Goal: Navigation & Orientation: Find specific page/section

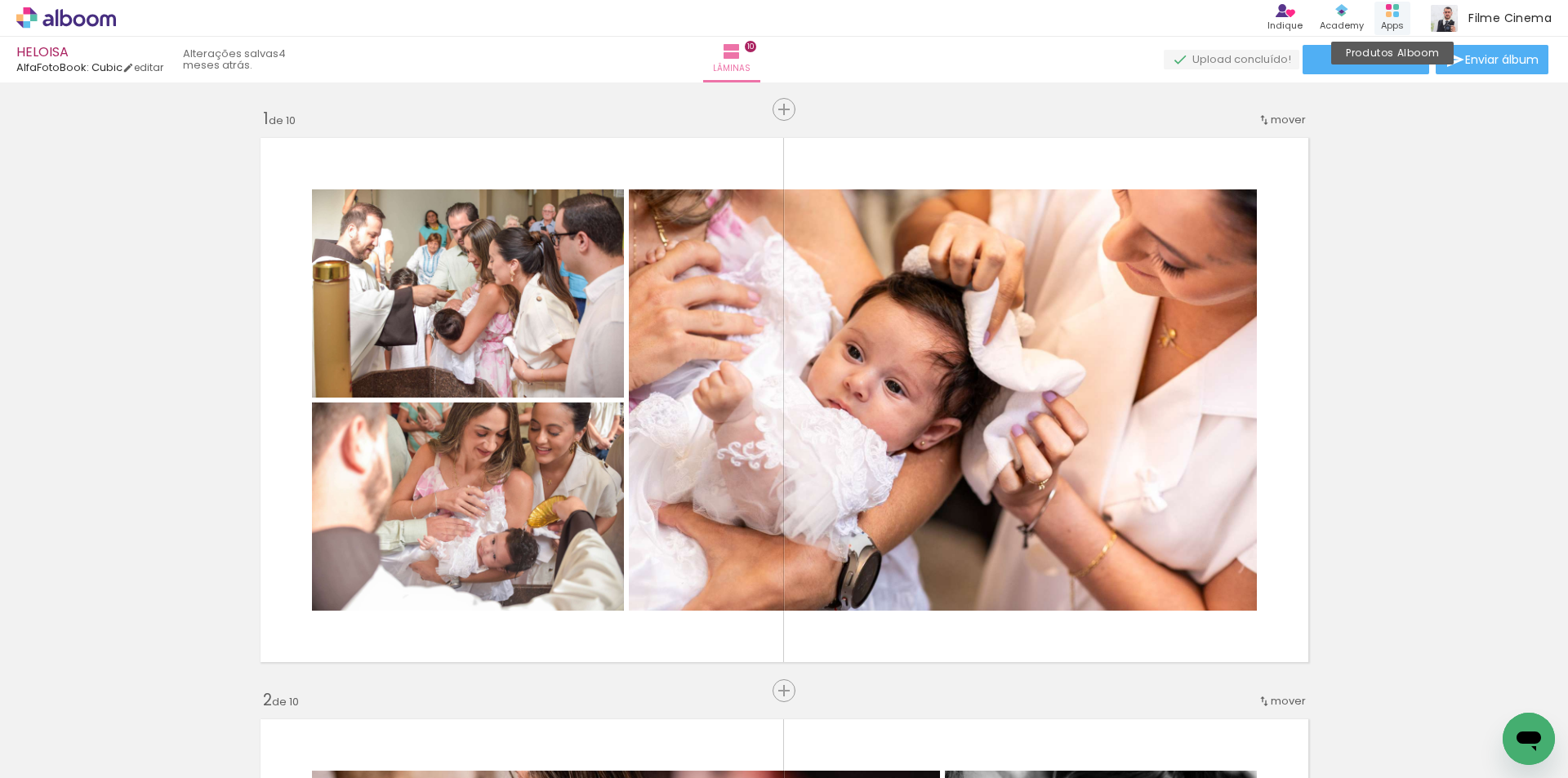
click at [1389, 7] on rect at bounding box center [1389, 7] width 6 height 6
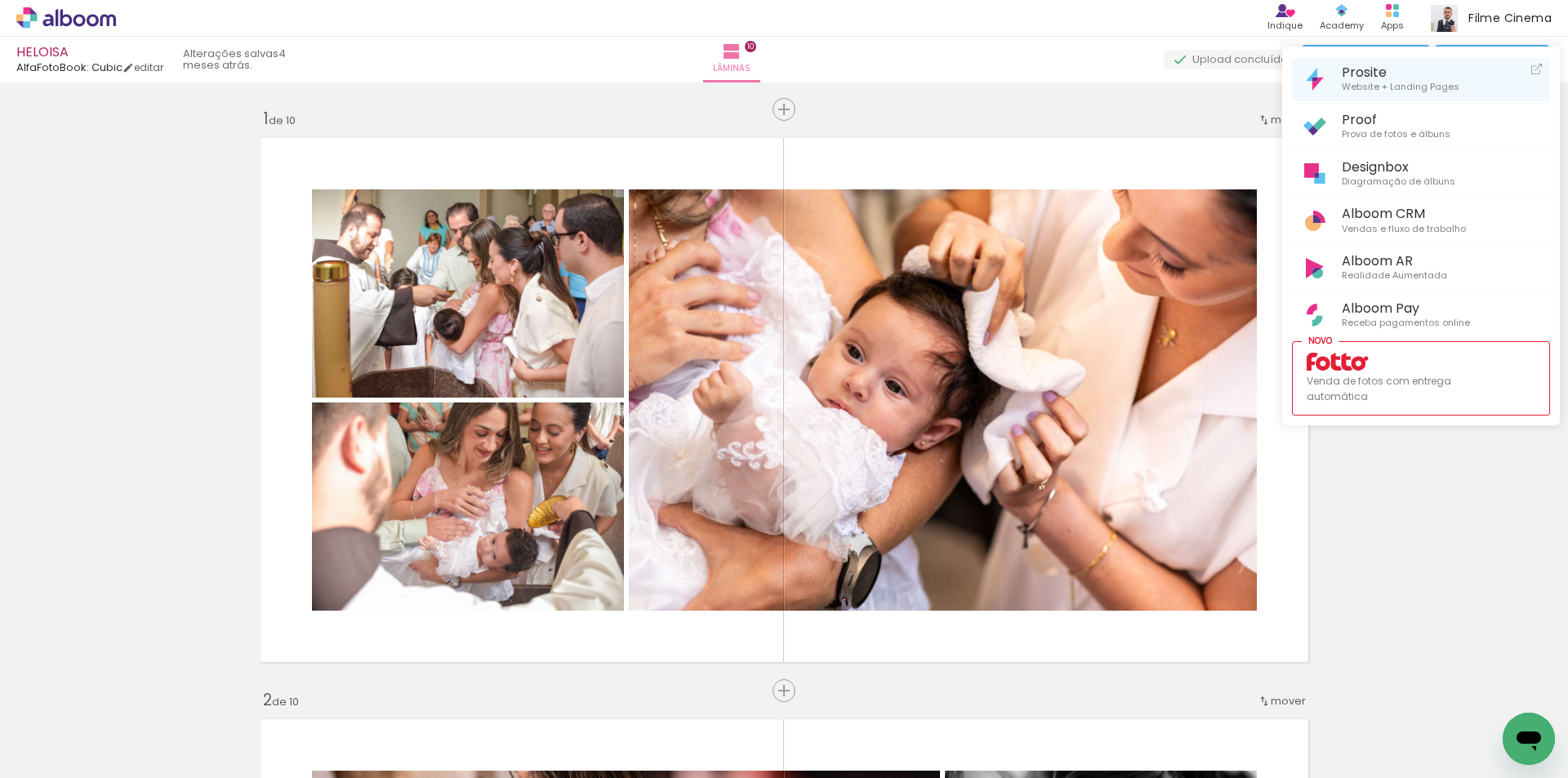
click at [1377, 83] on span "Website + Landing Pages" at bounding box center [1400, 87] width 117 height 15
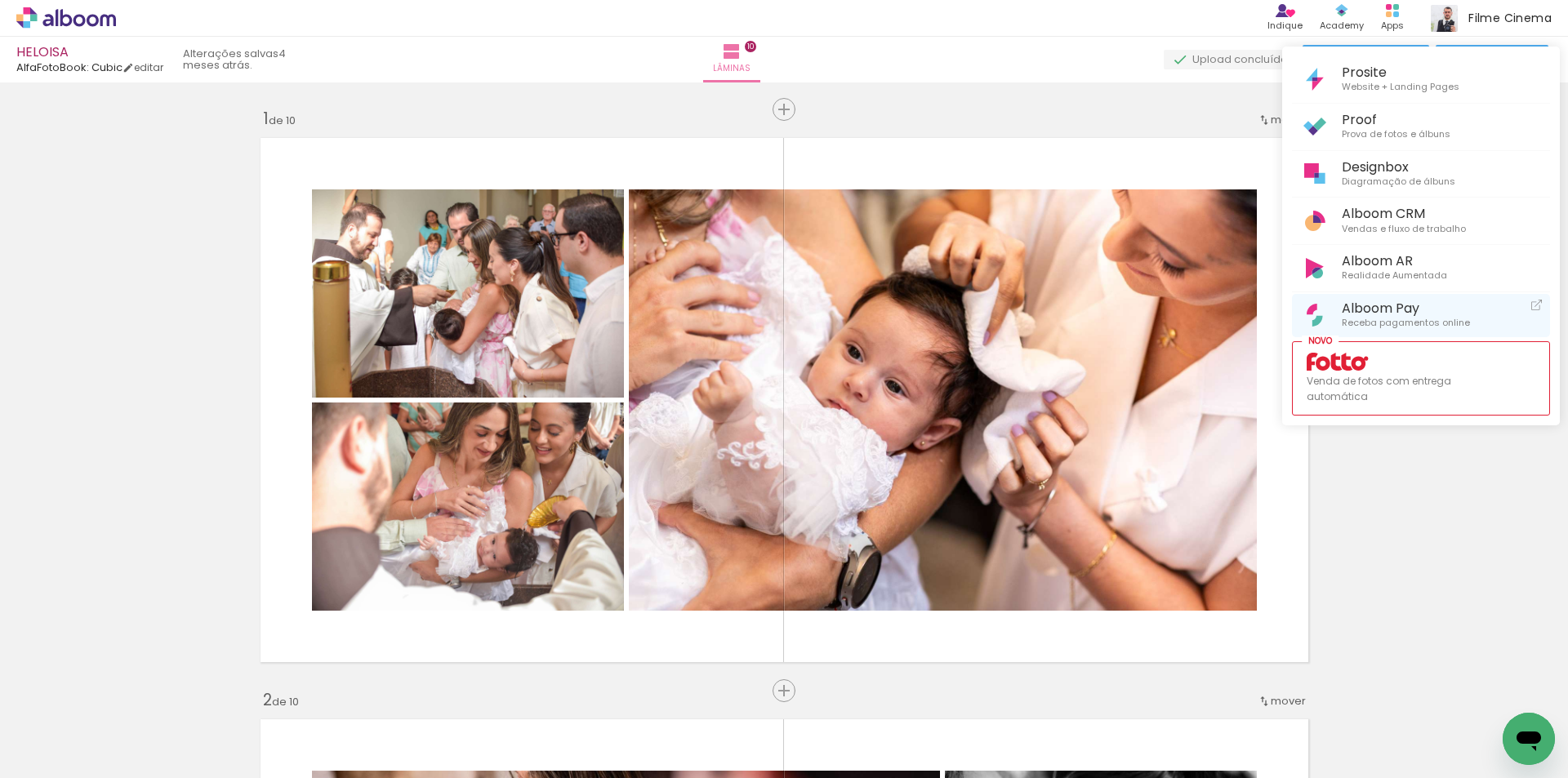
click at [1378, 305] on span "Alboom Pay" at bounding box center [1406, 308] width 128 height 16
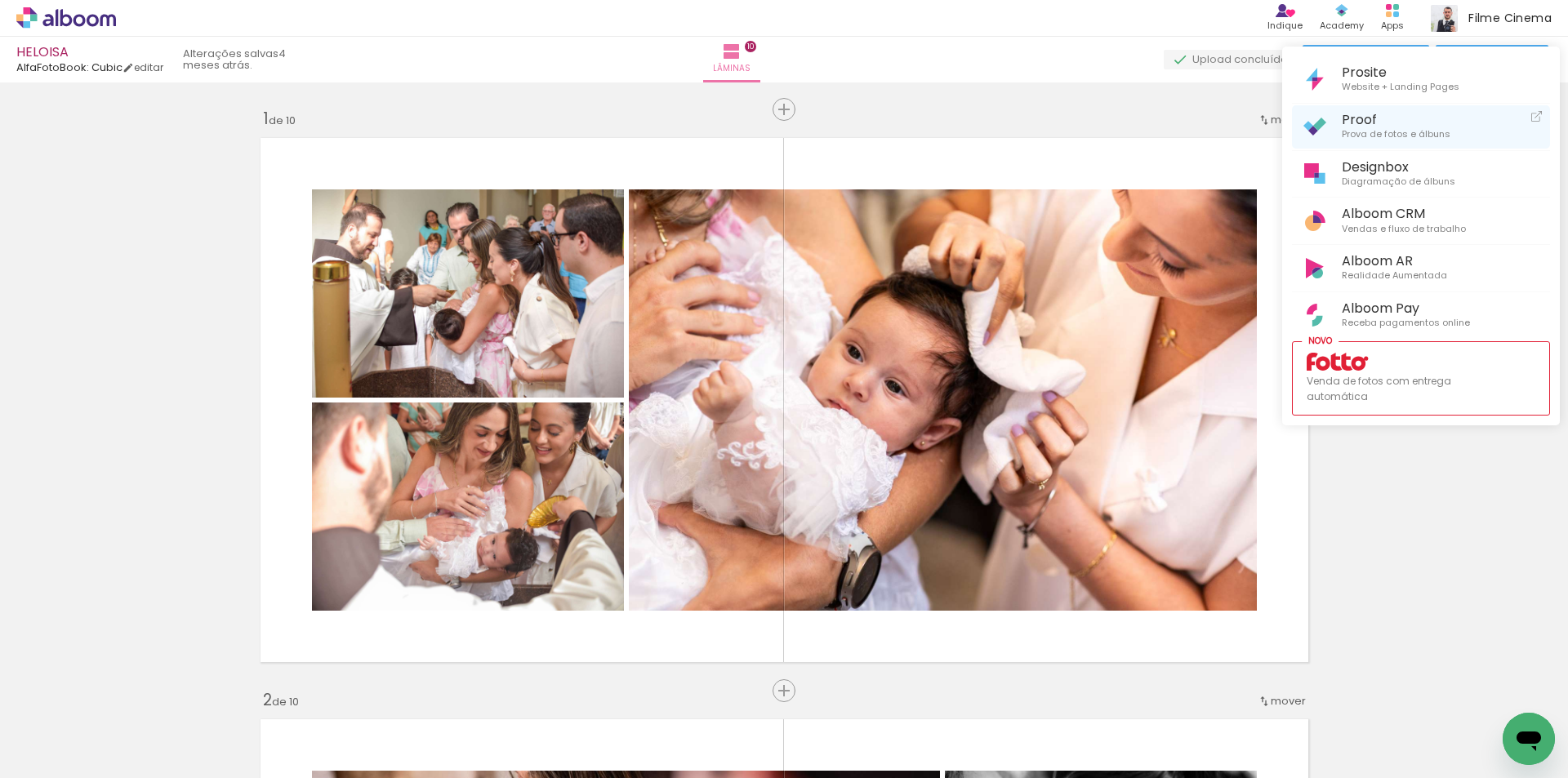
click at [1384, 124] on span "Proof" at bounding box center [1396, 119] width 109 height 16
